Goal: Task Accomplishment & Management: Use online tool/utility

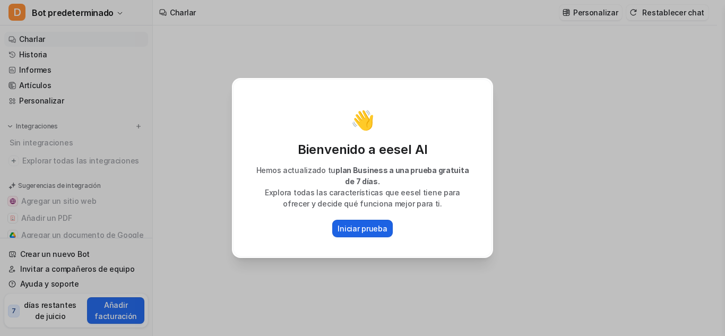
type textarea "**********"
click at [370, 228] on font "Iniciar prueba" at bounding box center [362, 228] width 49 height 9
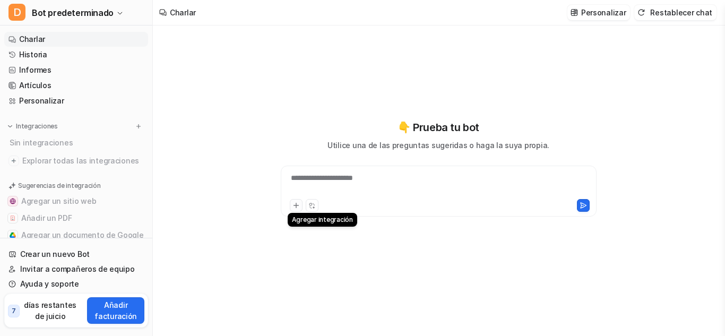
click at [296, 203] on icon at bounding box center [296, 205] width 5 height 5
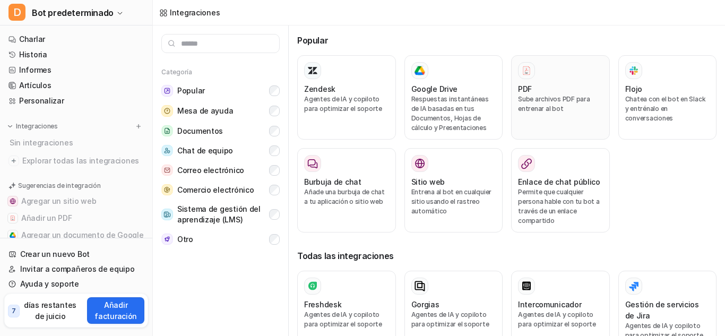
click at [524, 104] on p "Sube archivos PDF para entrenar al bot" at bounding box center [560, 104] width 85 height 19
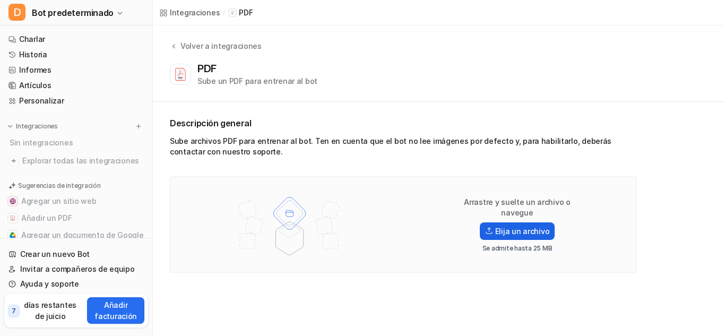
click at [520, 230] on font "Elija un archivo" at bounding box center [522, 231] width 55 height 11
click at [0, 0] on input "Elija un archivo" at bounding box center [0, 0] width 0 height 0
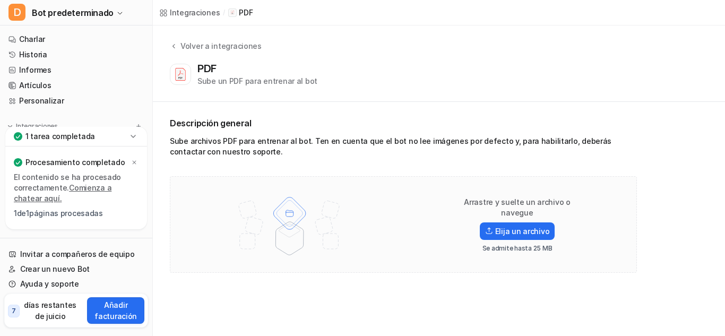
click at [122, 134] on div "1 tarea completada" at bounding box center [76, 137] width 142 height 20
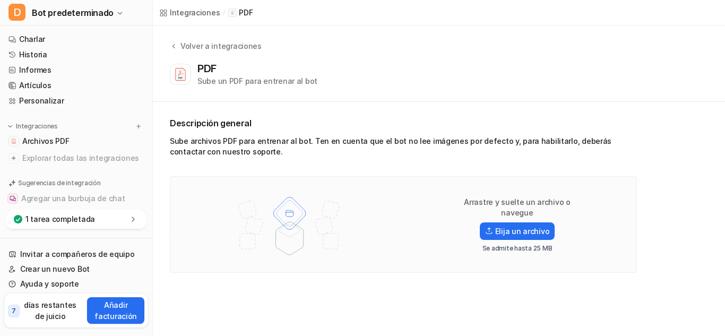
click at [111, 223] on div "1 tarea completada" at bounding box center [76, 220] width 142 height 20
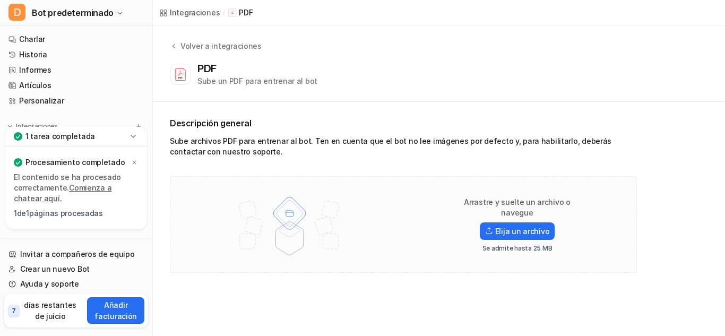
click at [272, 207] on img at bounding box center [289, 224] width 139 height 74
click at [518, 227] on font "Elija un archivo" at bounding box center [522, 231] width 55 height 9
click at [0, 0] on input "Elija un archivo" at bounding box center [0, 0] width 0 height 0
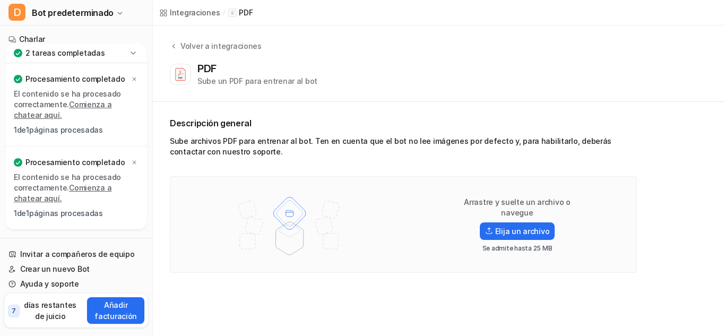
click at [101, 54] on div "2 tareas completadas" at bounding box center [76, 54] width 142 height 20
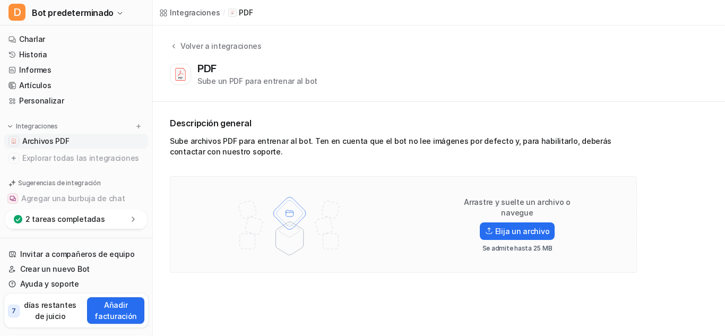
click at [57, 146] on span "Archivos PDF" at bounding box center [45, 141] width 47 height 11
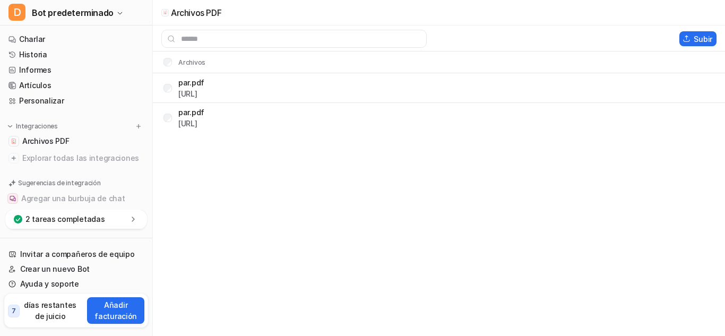
click at [58, 224] on p "2 tareas completadas" at bounding box center [64, 219] width 79 height 11
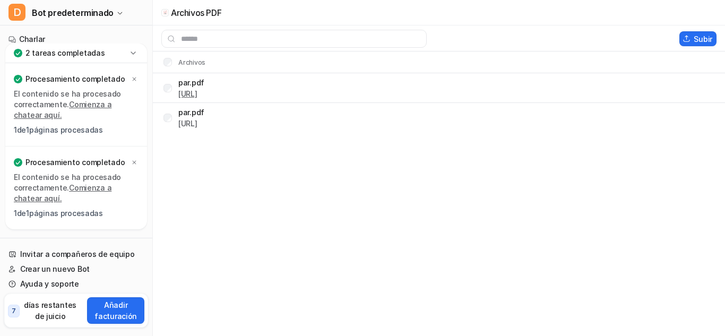
click at [198, 93] on font "[URL]" at bounding box center [187, 93] width 19 height 9
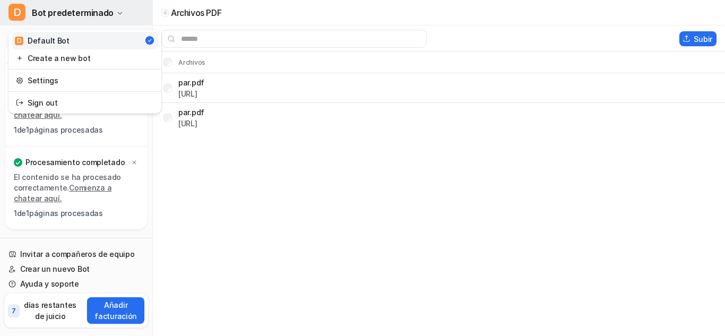
click at [119, 17] on button "D Bot predeterminado" at bounding box center [76, 12] width 152 height 25
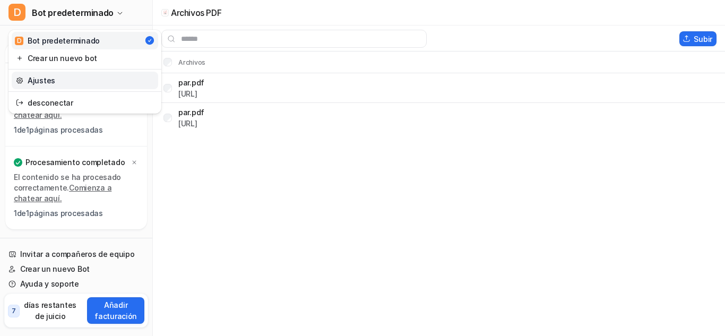
click at [109, 79] on link "Ajustes" at bounding box center [85, 81] width 147 height 18
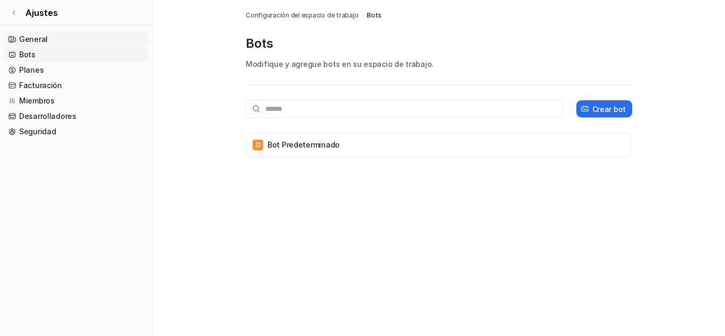
click at [28, 46] on link "General" at bounding box center [76, 39] width 144 height 15
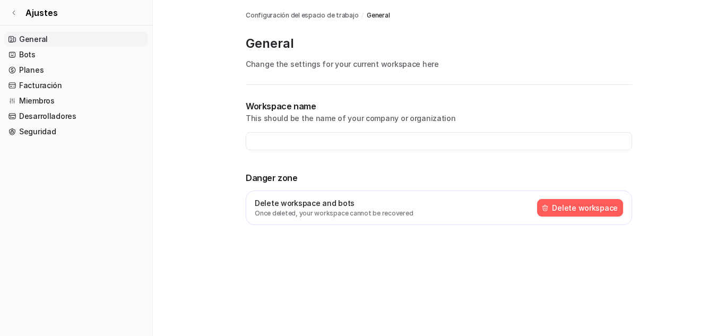
type input "**********"
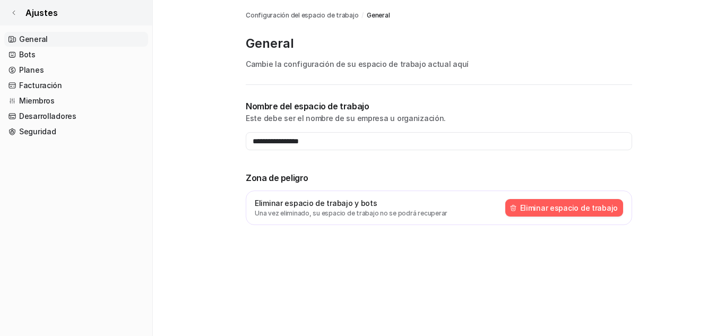
click at [12, 12] on icon at bounding box center [14, 13] width 6 height 6
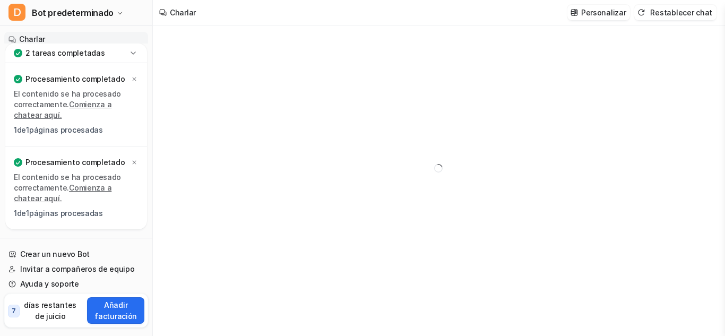
type textarea "**********"
click at [670, 14] on font "Restablecer chat" at bounding box center [682, 12] width 62 height 9
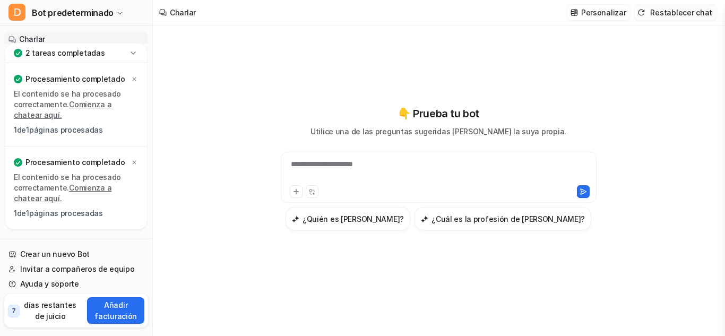
click at [670, 14] on font "Restablecer chat" at bounding box center [682, 12] width 62 height 9
click at [295, 190] on icon at bounding box center [296, 191] width 7 height 7
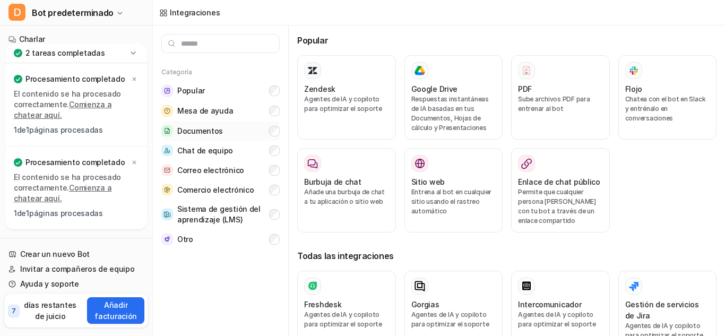
click at [196, 131] on font "Documentos" at bounding box center [200, 130] width 46 height 9
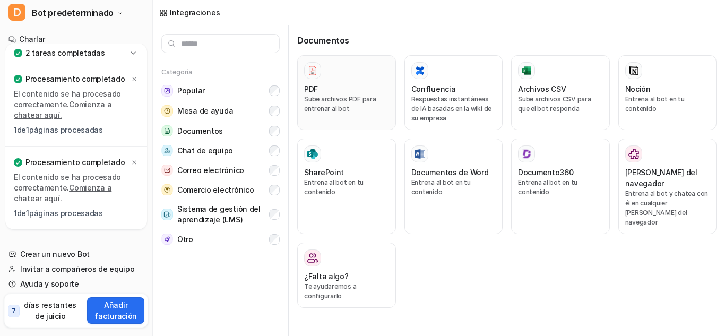
click at [374, 84] on div "PDF" at bounding box center [346, 88] width 85 height 11
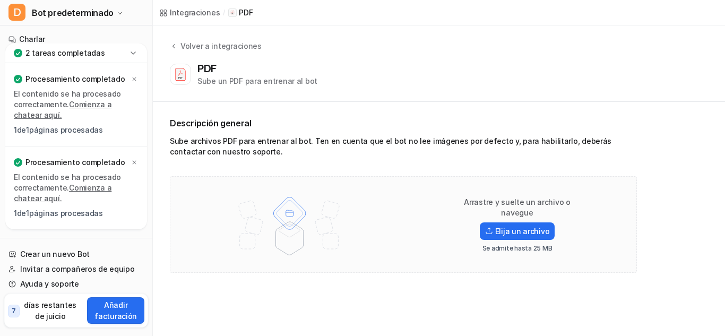
click at [283, 97] on div "Volver a integraciones PDF Sube un PDF para entrenar al bot" at bounding box center [439, 63] width 572 height 76
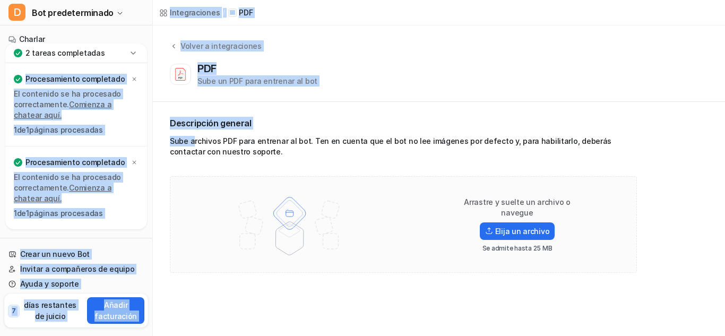
drag, startPoint x: 192, startPoint y: 134, endPoint x: 38, endPoint y: -7, distance: 208.6
click at [38, 0] on html "D Bot predeterminado Charlar Historia Informes Artículos Personalizar Integraci…" at bounding box center [362, 168] width 725 height 336
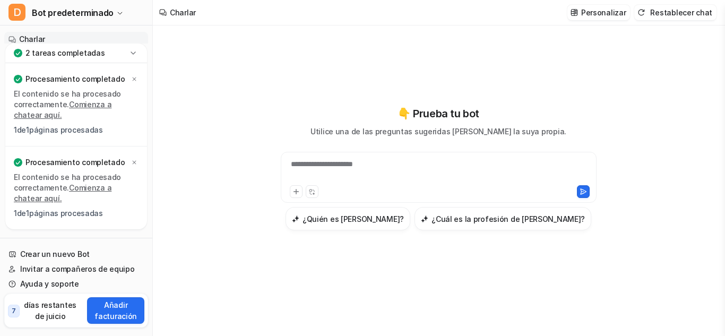
click at [374, 167] on div "**********" at bounding box center [439, 171] width 311 height 24
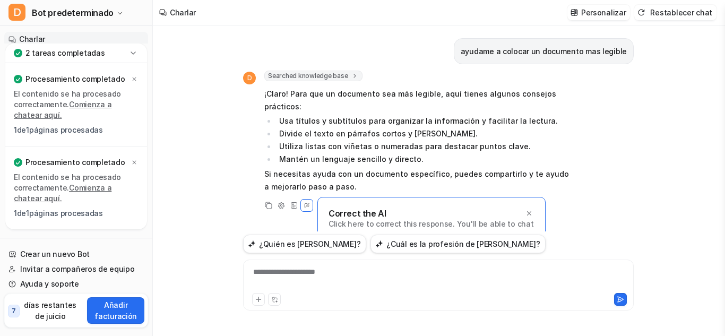
scroll to position [18, 0]
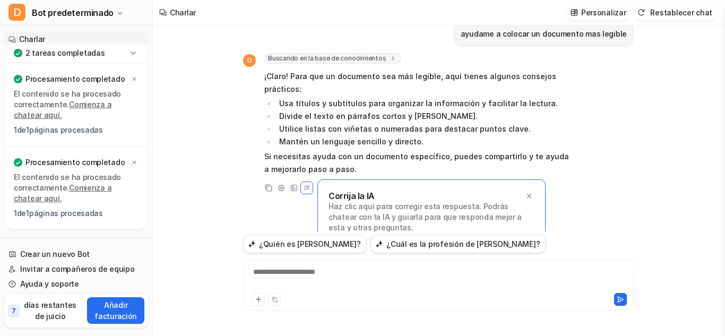
click at [340, 220] on p "Haz clic aquí para corregir esta respuesta. Podrás chatear con la IA y guiarla …" at bounding box center [432, 217] width 206 height 32
click at [294, 185] on icon at bounding box center [294, 188] width 6 height 6
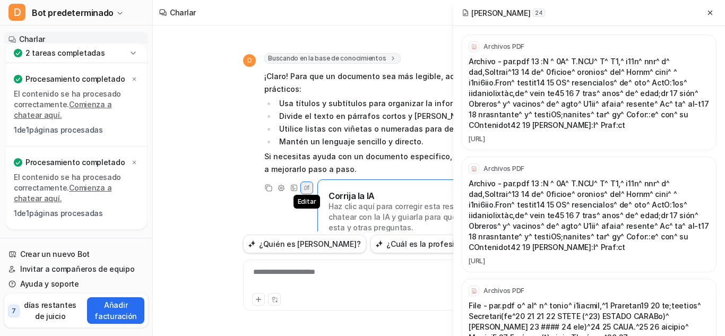
click at [309, 181] on icon at bounding box center [307, 188] width 10 height 14
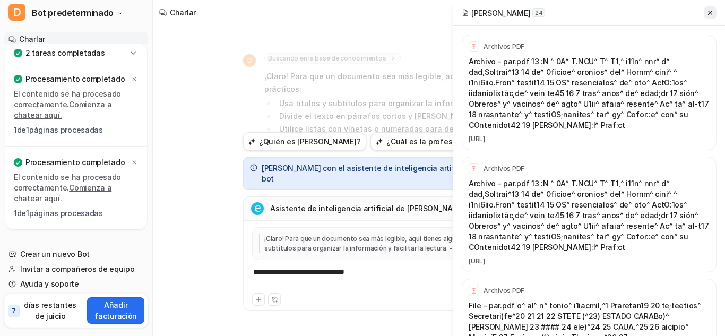
click at [713, 12] on icon at bounding box center [710, 12] width 7 height 7
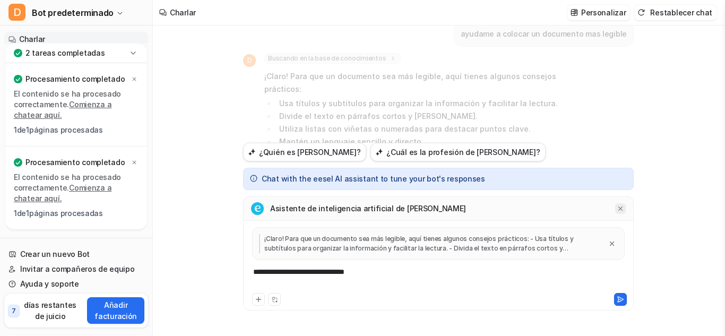
click at [621, 205] on icon at bounding box center [620, 208] width 7 height 7
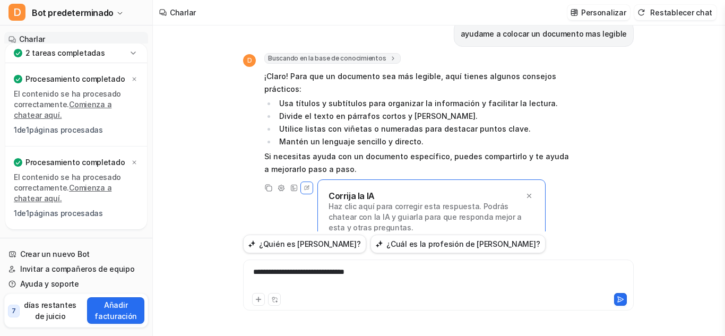
click at [516, 202] on font "Haz clic aquí para corregir esta respuesta. Podrás chatear con la IA y guiarla …" at bounding box center [425, 217] width 193 height 30
click at [311, 181] on icon at bounding box center [307, 188] width 10 height 14
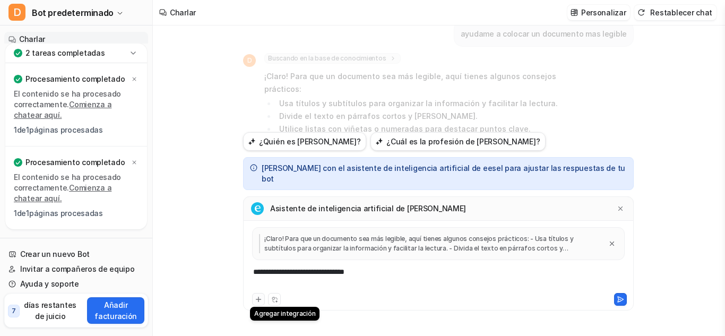
click at [256, 296] on icon at bounding box center [258, 299] width 7 height 7
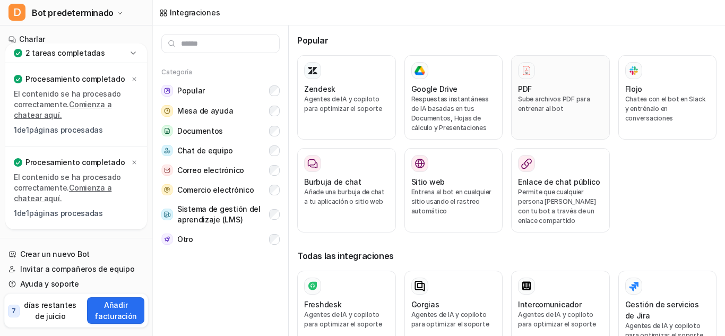
click at [540, 120] on div "PDF Sube archivos PDF para entrenar al bot" at bounding box center [560, 97] width 85 height 71
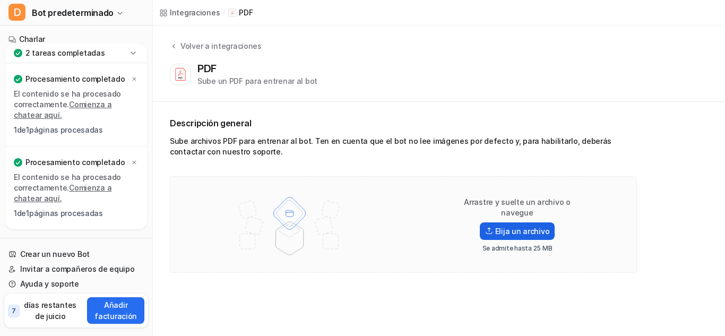
click at [507, 228] on font "Elija un archivo" at bounding box center [522, 231] width 55 height 9
click at [0, 0] on input "Elija un archivo" at bounding box center [0, 0] width 0 height 0
